Goal: Information Seeking & Learning: Learn about a topic

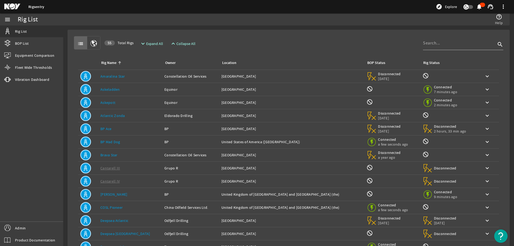
click at [334, 38] on div "list 55 Total Rigs expand_more Expand All expand_less Collapse All search" at bounding box center [289, 42] width 430 height 13
click at [284, 37] on div "list 55 Total Rigs expand_more Expand All expand_less Collapse All search" at bounding box center [289, 42] width 430 height 13
click at [434, 45] on input at bounding box center [459, 43] width 73 height 6
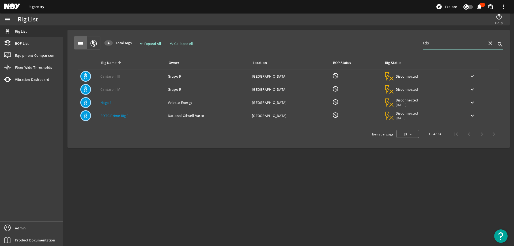
type input "tds"
click at [136, 104] on div "Rig Name: [PERSON_NAME] 4" at bounding box center [131, 102] width 63 height 5
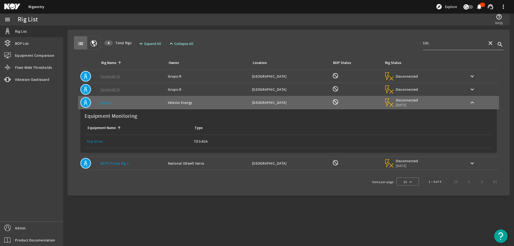
click at [149, 162] on div "Rig Name: RDTC Prime Rig 1" at bounding box center [131, 163] width 63 height 5
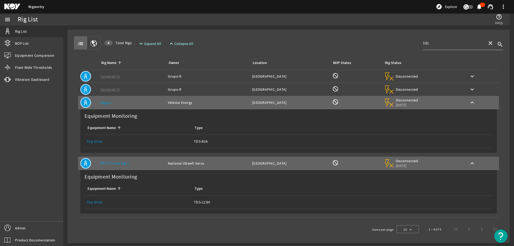
click at [94, 140] on link "Top Drive" at bounding box center [95, 141] width 16 height 5
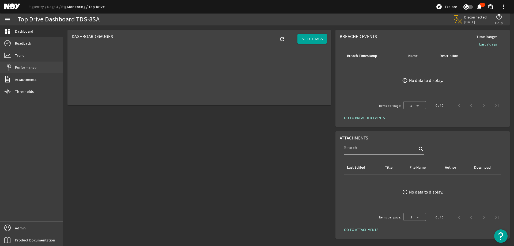
click at [33, 70] on span "Performance" at bounding box center [25, 67] width 21 height 5
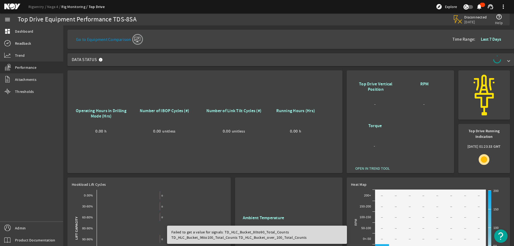
click at [69, 73] on mat-card "Operating Hours in Drilling Mode (Hrs) 0.00 h Number of IBOP Cycles (#) 0.00 un…" at bounding box center [205, 121] width 275 height 103
click at [37, 35] on link "dashboard Dashboard" at bounding box center [31, 31] width 63 height 12
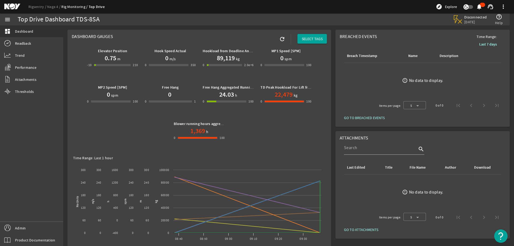
click at [268, 20] on div "Top Drive Dashboard TDS-8SA" at bounding box center [146, 19] width 256 height 5
click at [351, 15] on div "Disconnected [DATE] help_outline Help" at bounding box center [390, 19] width 232 height 12
click at [346, 22] on div "Disconnected [DATE] help_outline Help" at bounding box center [390, 19] width 232 height 12
click at [226, 22] on div "Top Drive Dashboard TDS-8SA" at bounding box center [146, 19] width 256 height 5
